Goal: Find specific page/section: Find specific page/section

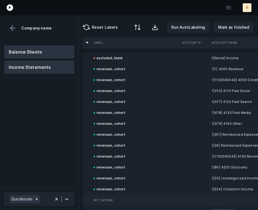
click at [32, 52] on button "Balance Sheets" at bounding box center [39, 51] width 70 height 13
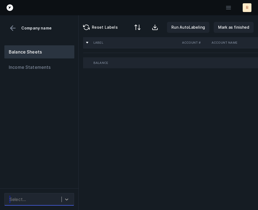
click at [66, 199] on icon at bounding box center [66, 200] width 3 height 2
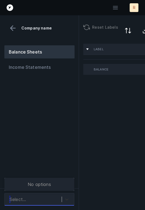
click at [66, 195] on div at bounding box center [67, 200] width 10 height 10
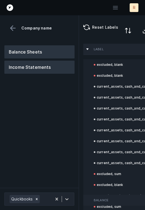
click at [31, 72] on button "Income Statements" at bounding box center [39, 67] width 70 height 13
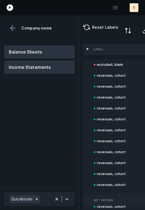
click at [33, 51] on button "Balance Sheets" at bounding box center [39, 51] width 70 height 13
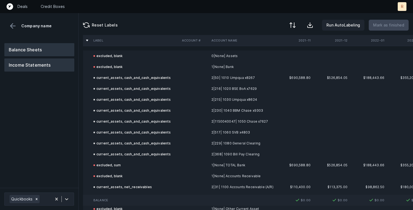
click at [41, 62] on button "Income Statements" at bounding box center [39, 64] width 70 height 13
